Goal: Transaction & Acquisition: Purchase product/service

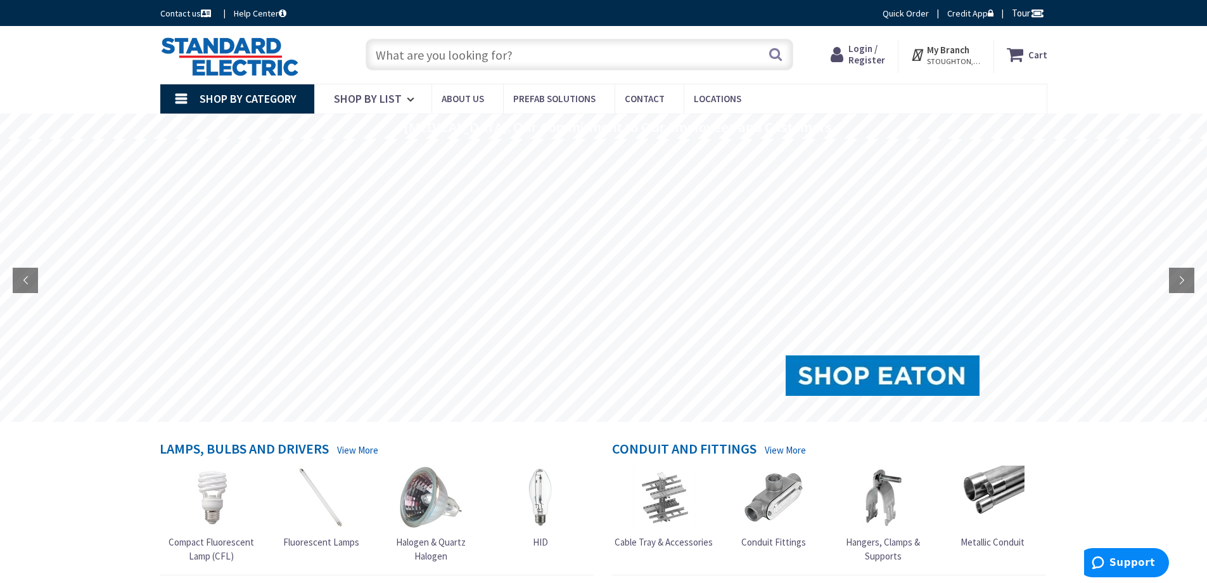
click at [865, 58] on span "Login / Register" at bounding box center [867, 53] width 37 height 23
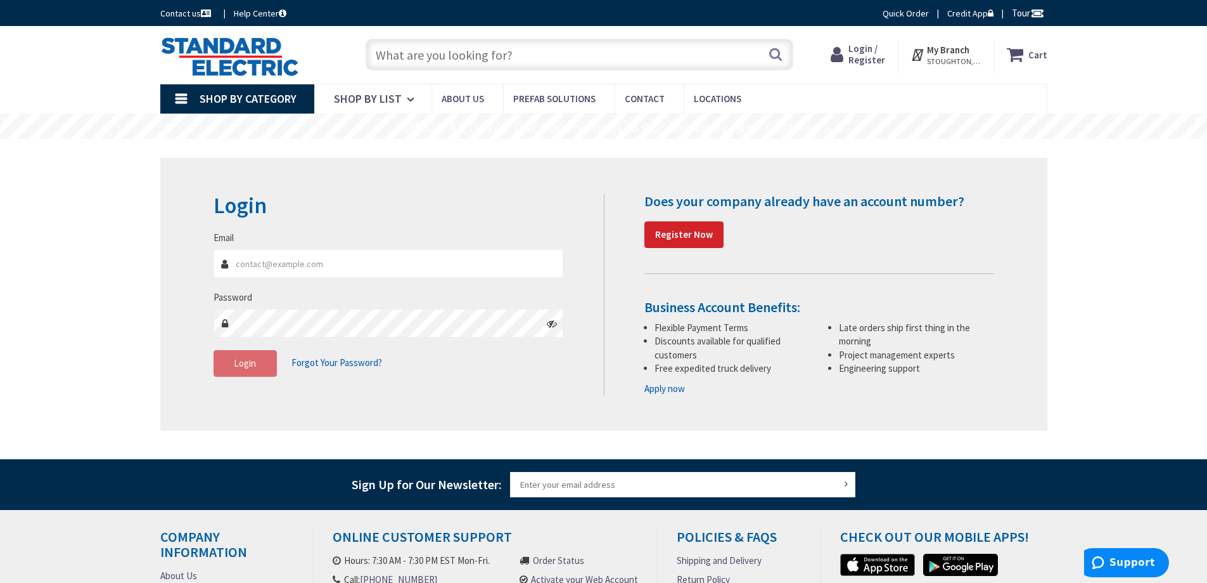
type input "[PERSON_NAME][EMAIL_ADDRESS][DOMAIN_NAME]"
click at [371, 263] on input "[PERSON_NAME][EMAIL_ADDRESS][DOMAIN_NAME]" at bounding box center [389, 263] width 351 height 29
click at [245, 357] on span "Login" at bounding box center [245, 363] width 22 height 12
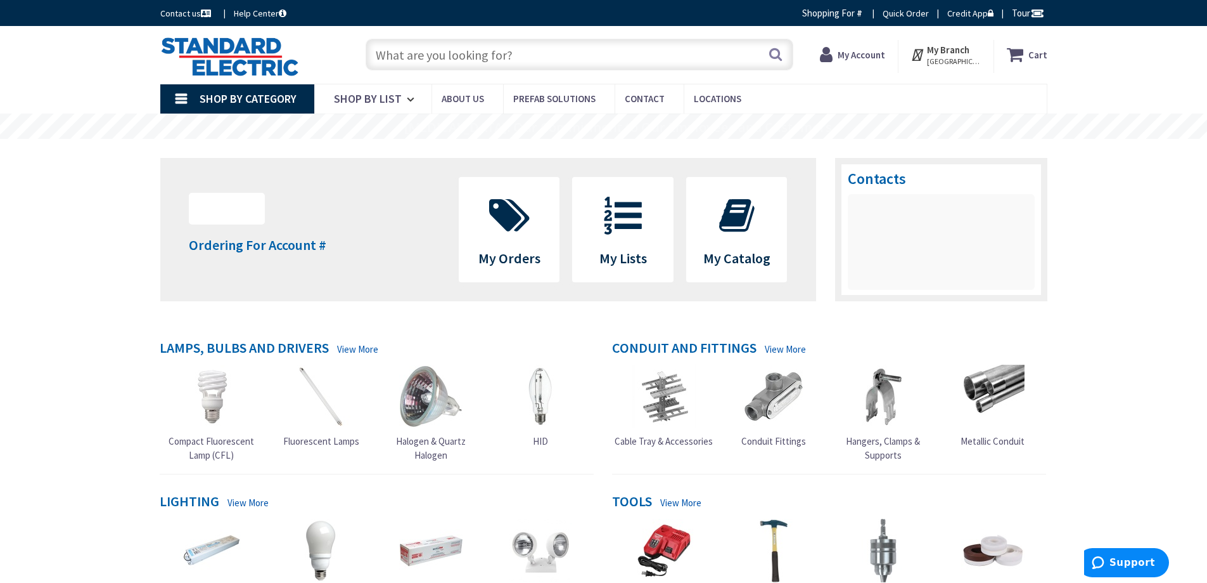
click at [464, 56] on input "text" at bounding box center [580, 55] width 428 height 32
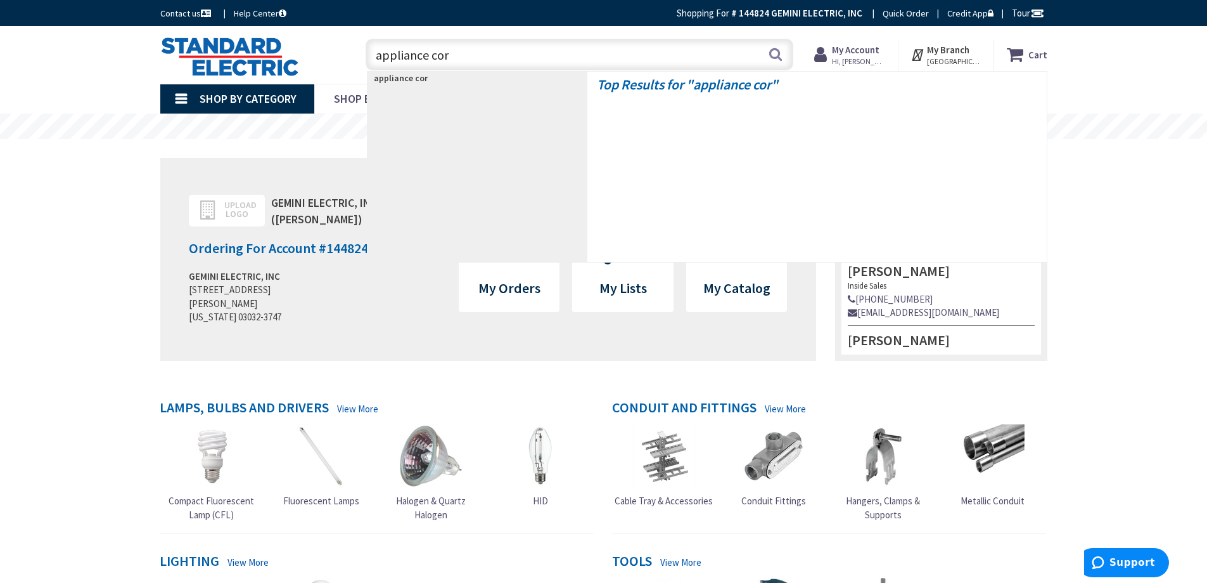
type input "appliance cord"
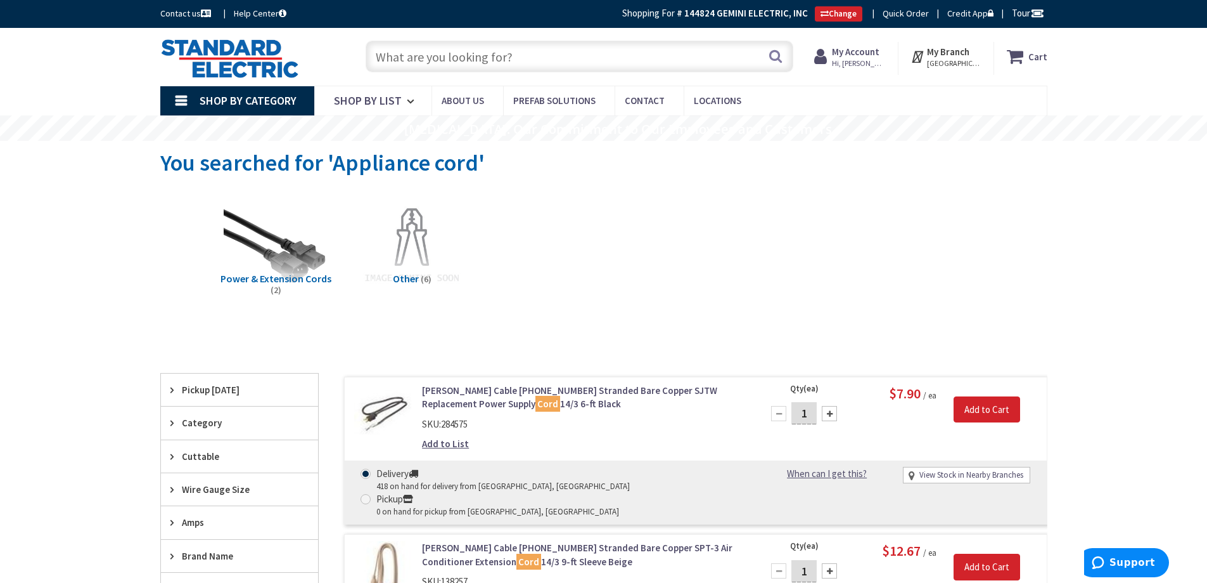
click at [422, 58] on input "text" at bounding box center [580, 57] width 428 height 32
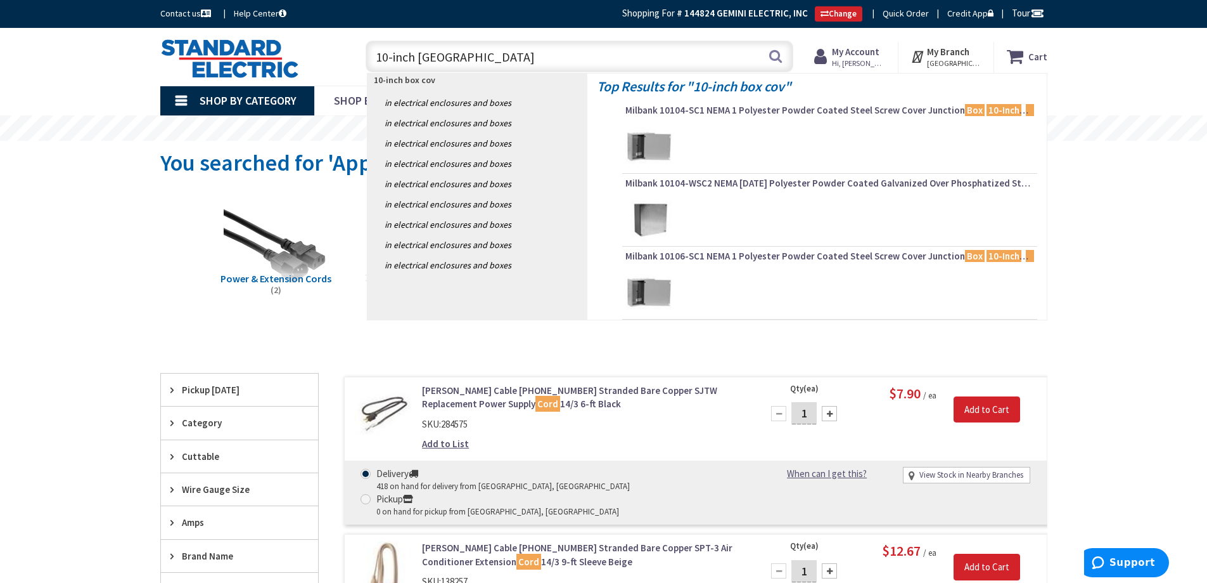
type input "10-inch box cover"
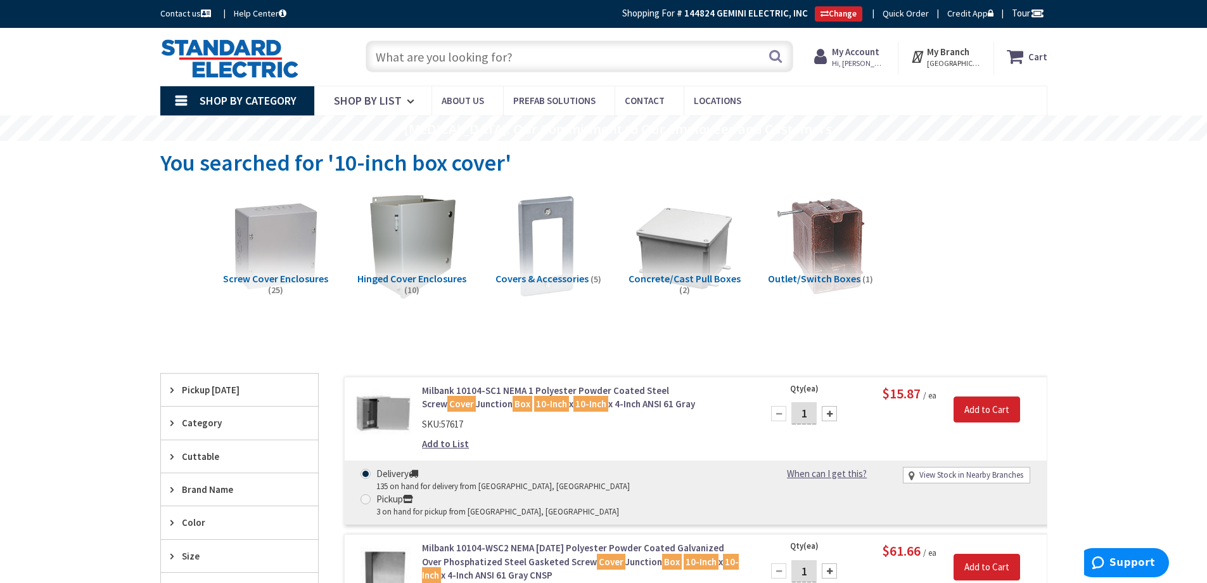
click at [553, 277] on span "Covers & Accessories" at bounding box center [542, 278] width 93 height 13
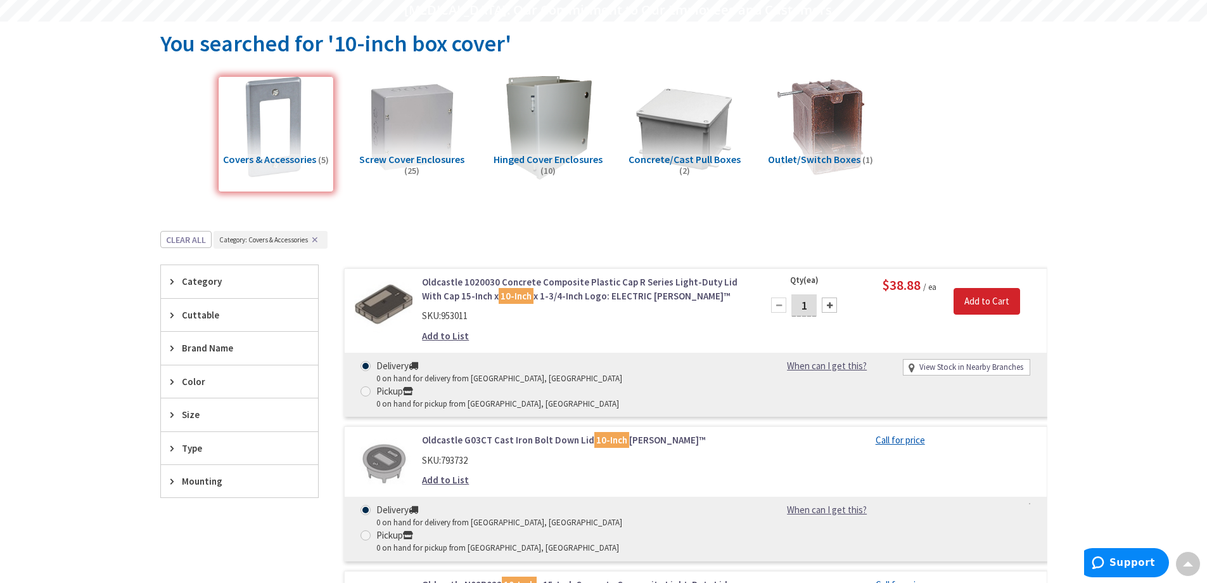
scroll to position [96, 0]
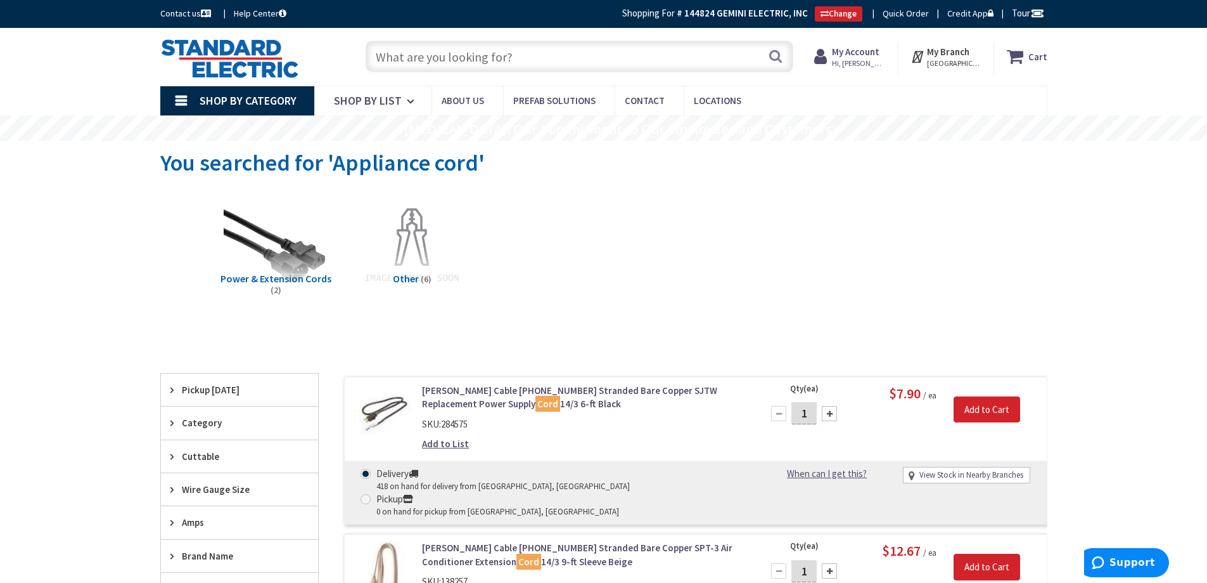
click at [439, 54] on input "text" at bounding box center [580, 57] width 428 height 32
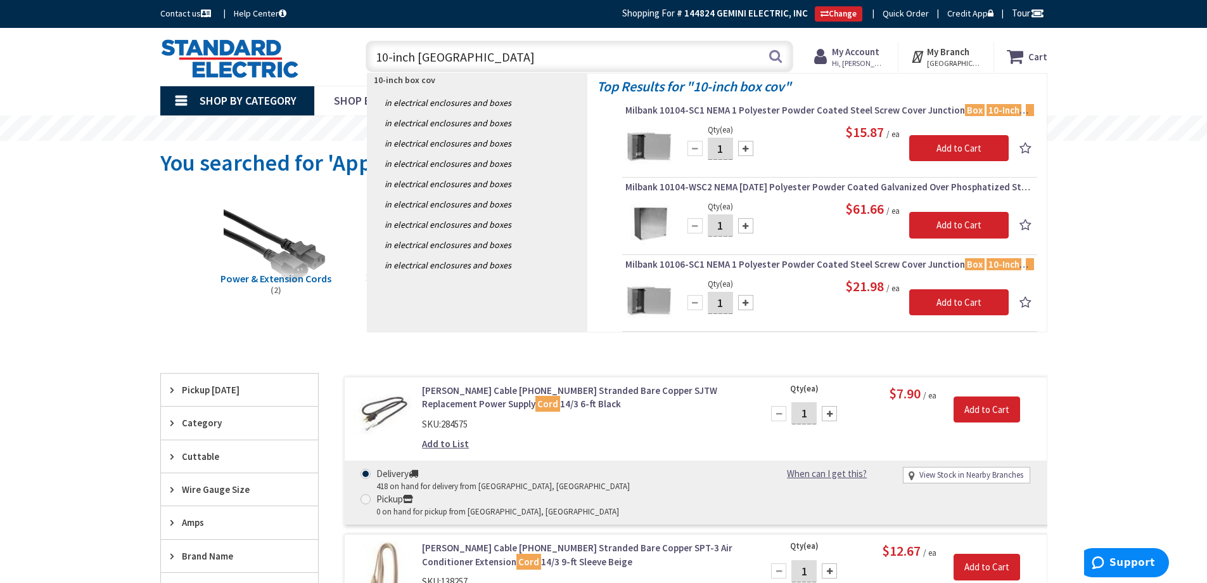
type input "10-inch box cover"
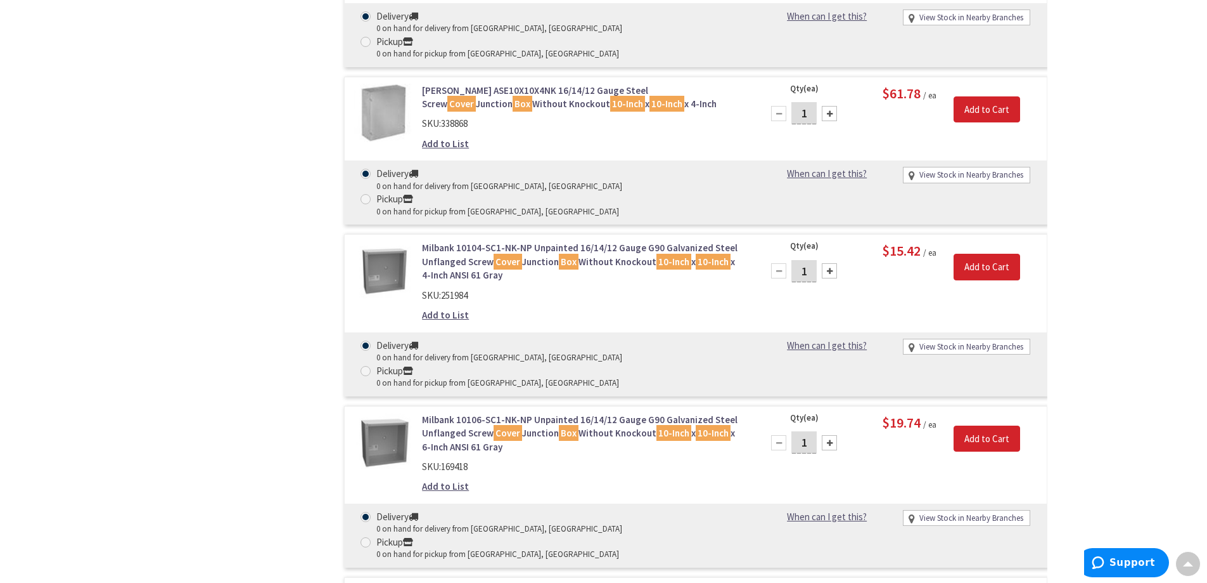
scroll to position [2472, 0]
